Goal: Task Accomplishment & Management: Complete application form

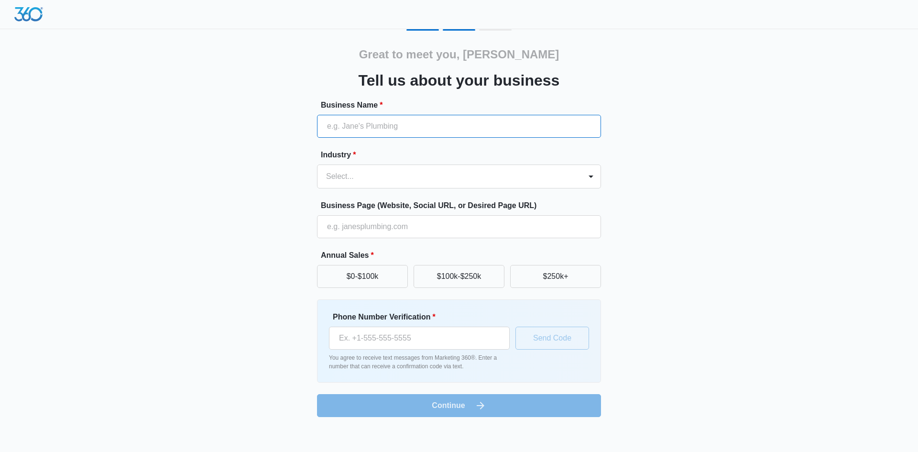
click at [399, 129] on input "Business Name *" at bounding box center [459, 126] width 284 height 23
type input "Sides Spreader"
click at [387, 178] on div at bounding box center [447, 176] width 243 height 13
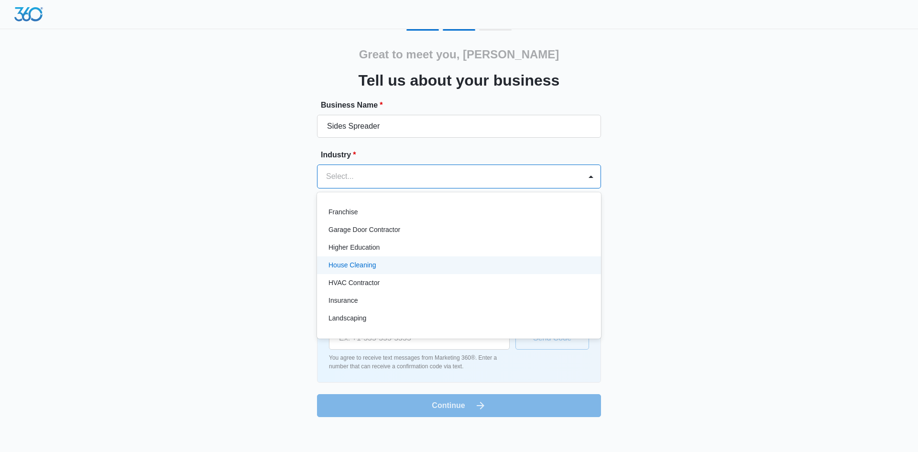
scroll to position [382, 0]
click at [393, 272] on div "Landscaping" at bounding box center [457, 270] width 259 height 10
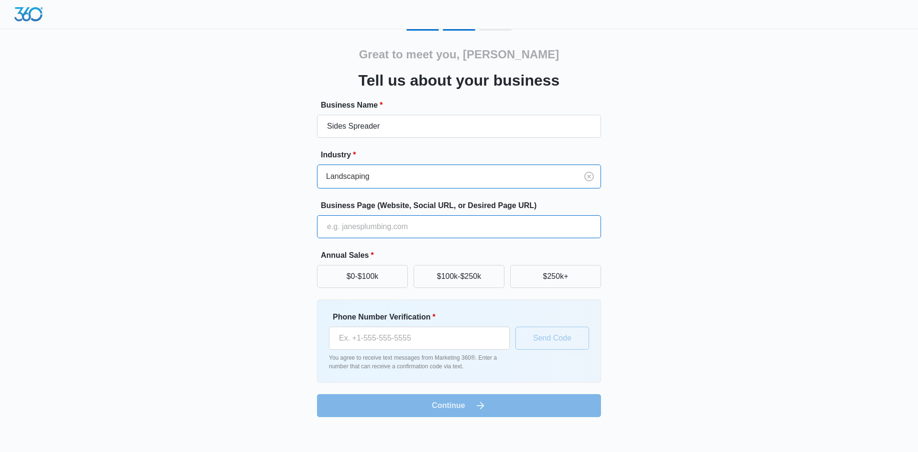
click at [405, 225] on input "Business Page (Website, Social URL, or Desired Page URL)" at bounding box center [459, 226] width 284 height 23
paste input "https://sidesspreaders.com/"
type input "https://sidesspreaders.com/"
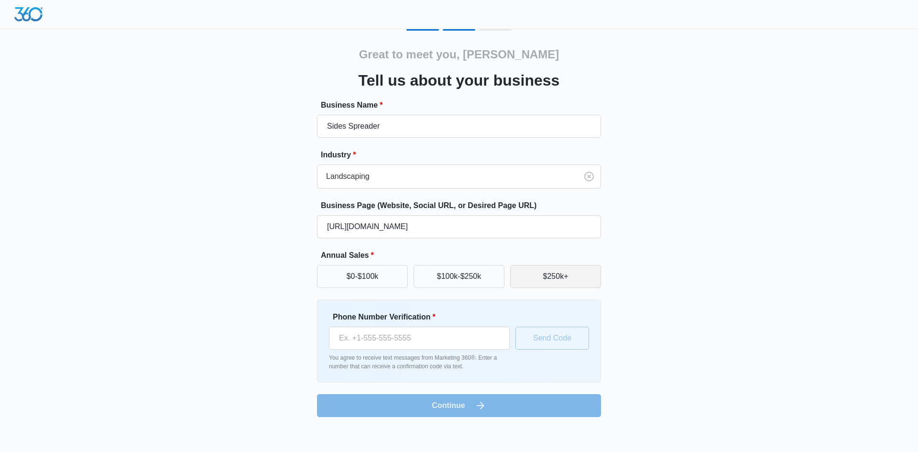
click at [573, 270] on button "$250k+" at bounding box center [555, 276] width 91 height 23
click at [429, 339] on input "Phone Number Verification *" at bounding box center [419, 337] width 181 height 23
type input "(336) 249-8300"
click at [443, 406] on form "Business Name * Sides Spreader Industry * Landscaping Business Page (Website, S…" at bounding box center [459, 257] width 284 height 317
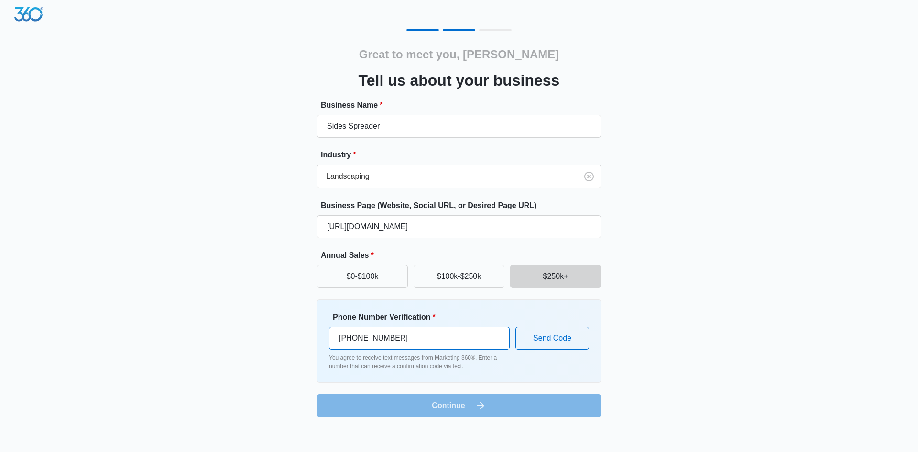
drag, startPoint x: 426, startPoint y: 339, endPoint x: 328, endPoint y: 337, distance: 98.0
click at [328, 337] on div "Phone Number Verification * (336) 249-8300 You agree to receive text messages f…" at bounding box center [459, 340] width 284 height 83
type input "(843) 941-2562"
click at [562, 340] on button "Send Code" at bounding box center [552, 337] width 74 height 23
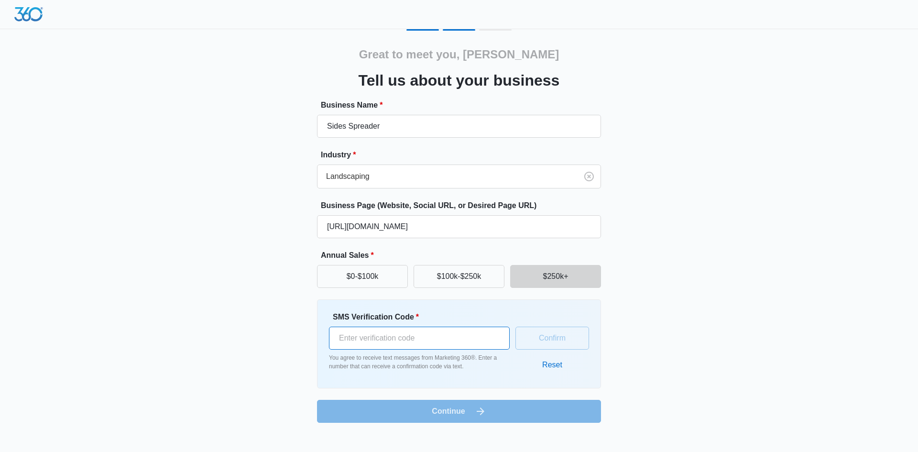
click at [377, 341] on input "SMS Verification Code *" at bounding box center [419, 337] width 181 height 23
type input "777139"
click at [544, 337] on button "Confirm" at bounding box center [552, 337] width 74 height 23
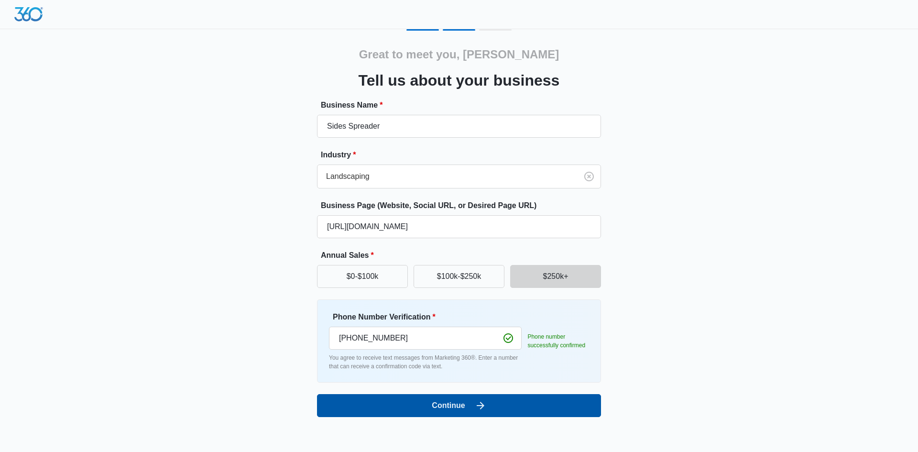
click at [473, 406] on button "Continue" at bounding box center [459, 405] width 284 height 23
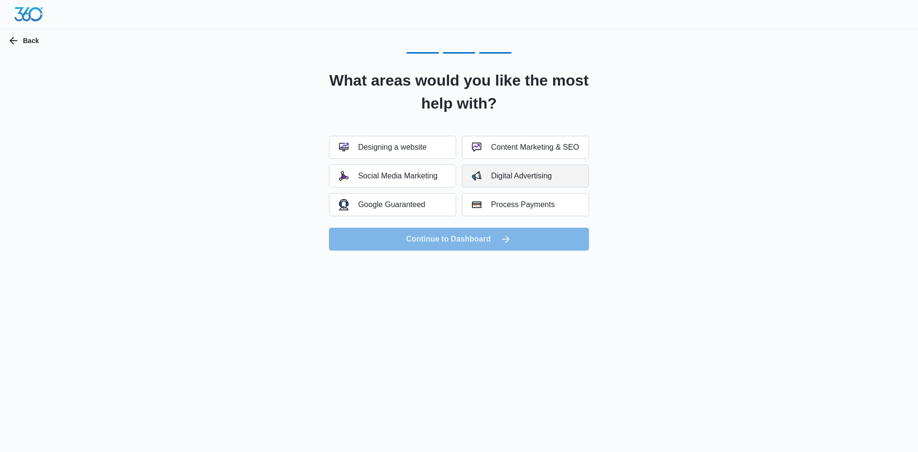
click at [577, 176] on button "Digital Advertising" at bounding box center [525, 175] width 127 height 23
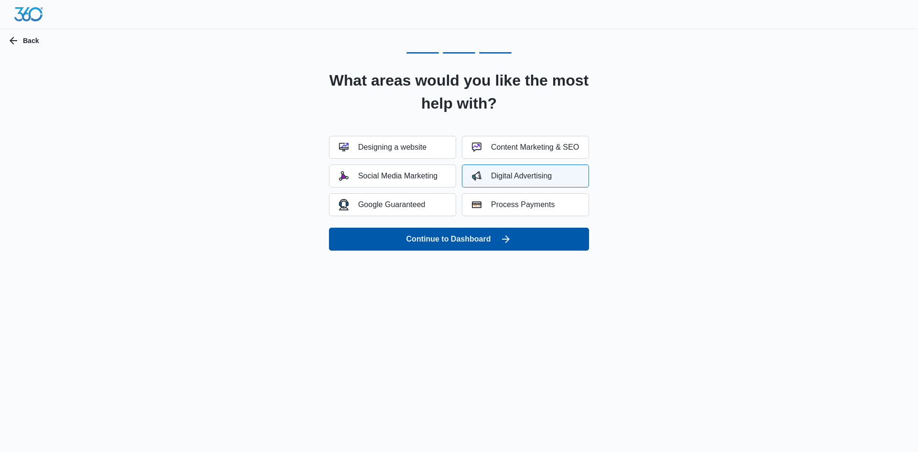
click at [488, 240] on button "Continue to Dashboard" at bounding box center [459, 238] width 260 height 23
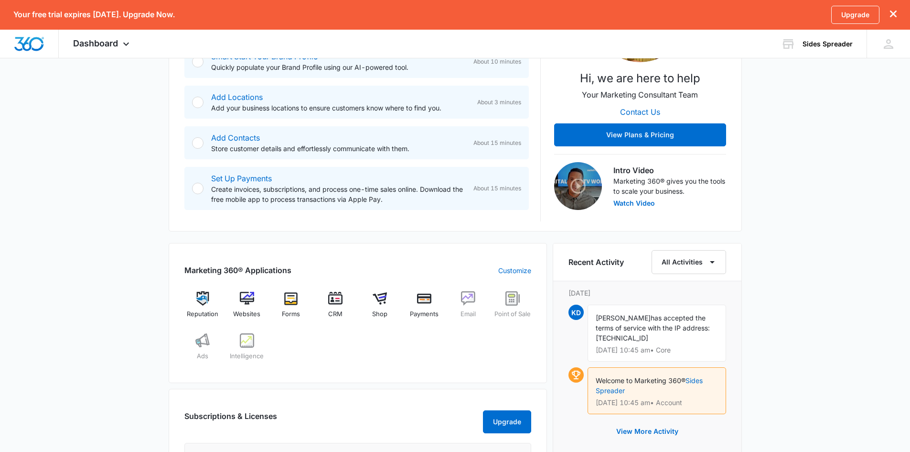
scroll to position [239, 0]
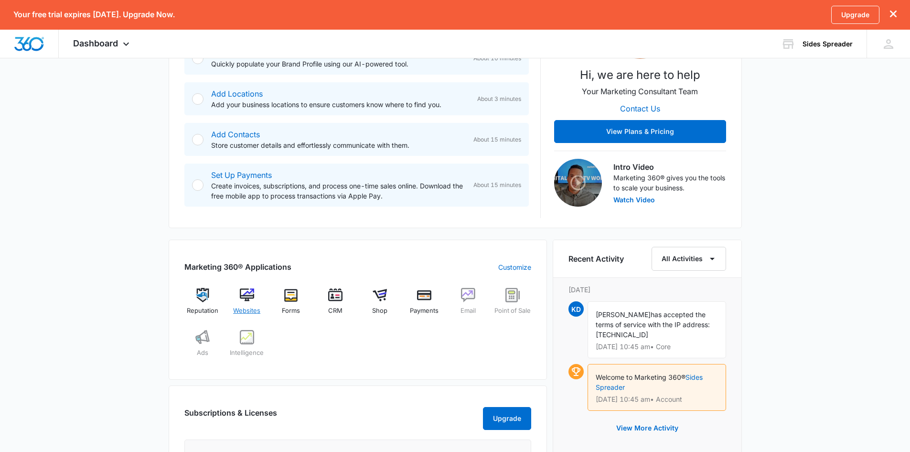
click at [254, 296] on img at bounding box center [247, 295] width 14 height 14
